Goal: Task Accomplishment & Management: Manage account settings

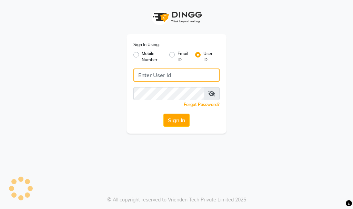
click at [176, 80] on input "Username" at bounding box center [176, 75] width 86 height 13
type input "elenorsalon"
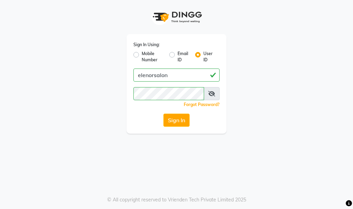
click at [185, 131] on div "Sign In Using: Mobile Number Email ID User ID elenorsalon Remember me Forgot Pa…" at bounding box center [177, 84] width 100 height 100
click at [181, 123] on button "Sign In" at bounding box center [176, 120] width 26 height 13
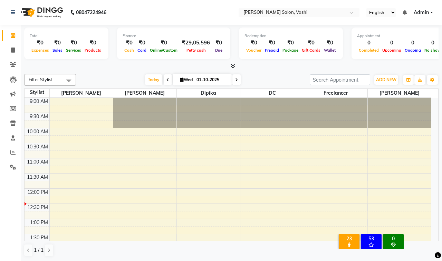
drag, startPoint x: 343, startPoint y: 0, endPoint x: 263, endPoint y: 72, distance: 107.5
click at [263, 72] on div "Filter Stylist Select All DC Dipika Freelancer Hasan [PERSON_NAME] [PERSON_NAME…" at bounding box center [231, 165] width 414 height 189
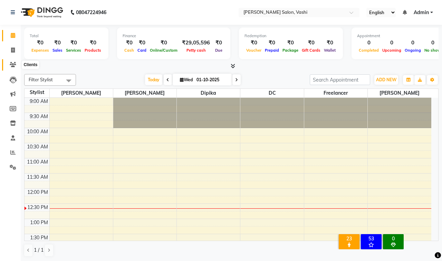
click at [10, 64] on icon at bounding box center [13, 64] width 7 height 5
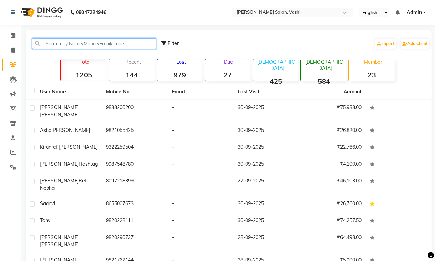
drag, startPoint x: 93, startPoint y: 46, endPoint x: 94, endPoint y: 38, distance: 7.6
click at [94, 44] on input "text" at bounding box center [94, 43] width 124 height 11
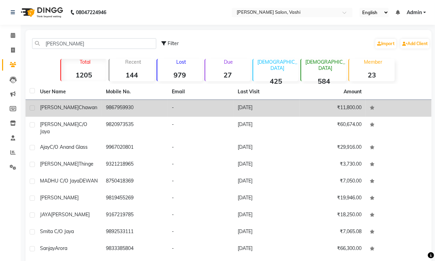
click at [99, 107] on td "[PERSON_NAME]" at bounding box center [69, 108] width 66 height 17
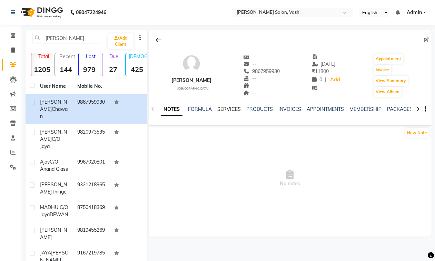
click at [229, 109] on link "SERVICES" at bounding box center [228, 109] width 23 height 6
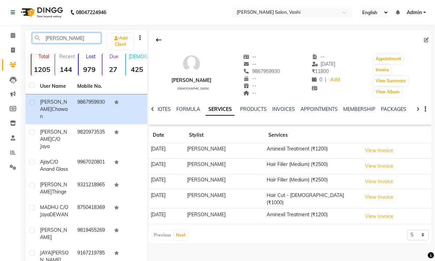
click at [67, 39] on input "[PERSON_NAME]" at bounding box center [66, 38] width 69 height 11
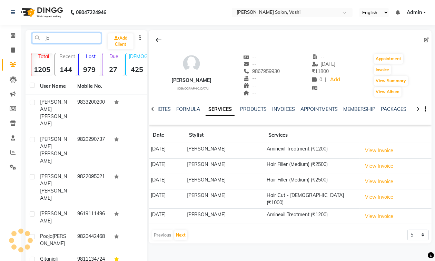
type input "j"
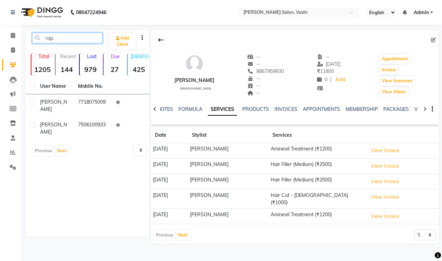
type input "rajs"
